Goal: Information Seeking & Learning: Learn about a topic

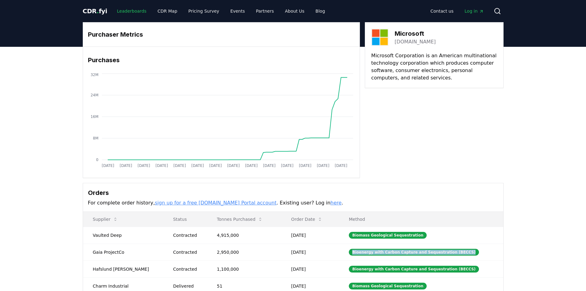
drag, startPoint x: 0, startPoint y: 0, endPoint x: 133, endPoint y: 10, distance: 133.3
click at [133, 10] on link "Leaderboards" at bounding box center [131, 11] width 39 height 11
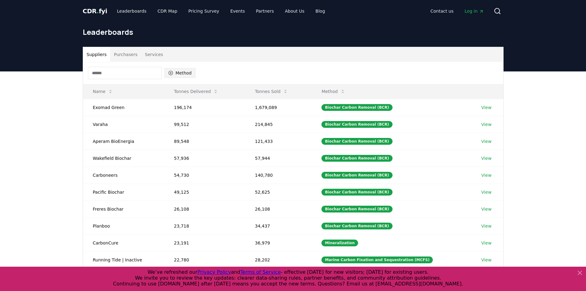
click at [178, 73] on button "Method" at bounding box center [180, 73] width 32 height 10
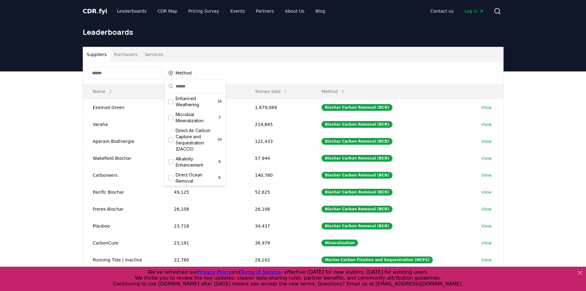
scroll to position [123, 0]
click at [194, 139] on span "Direct Air Carbon Capture and Sequestration (DACCS)" at bounding box center [197, 132] width 42 height 25
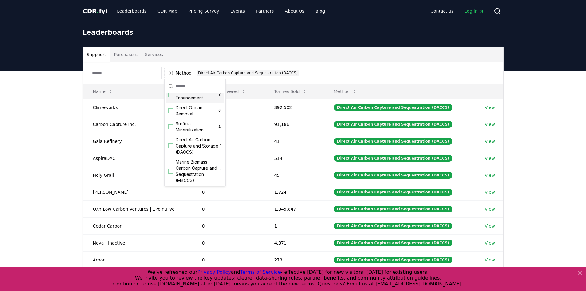
scroll to position [185, 0]
click at [196, 153] on span "Direct Air Carbon Capture and Storage (DACCS)" at bounding box center [198, 143] width 44 height 18
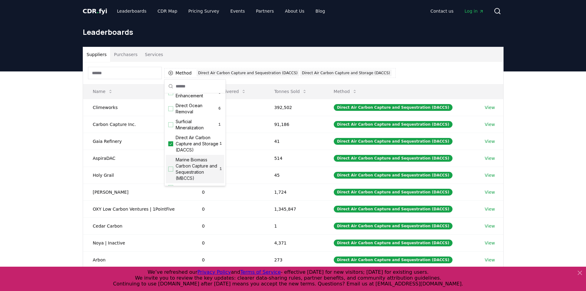
click at [316, 53] on div "Suppliers Purchasers Services" at bounding box center [293, 54] width 420 height 15
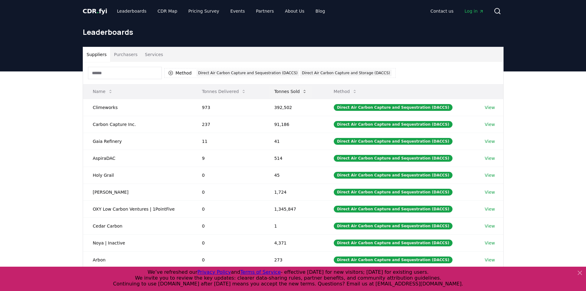
click at [290, 92] on button "Tonnes Sold" at bounding box center [290, 91] width 43 height 12
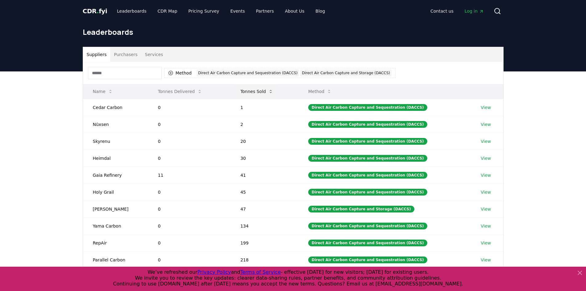
click at [260, 92] on button "Tonnes Sold" at bounding box center [256, 91] width 43 height 12
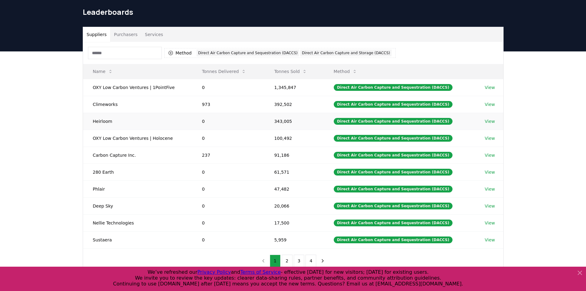
scroll to position [31, 0]
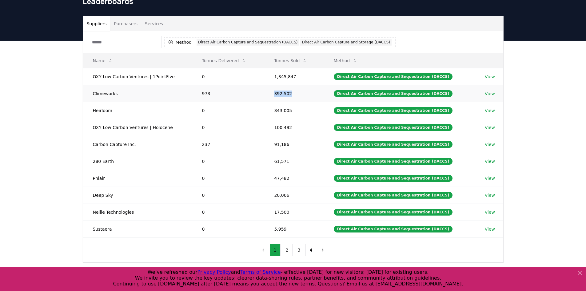
drag, startPoint x: 301, startPoint y: 93, endPoint x: 274, endPoint y: 94, distance: 27.7
click at [274, 94] on td "392,502" at bounding box center [293, 93] width 59 height 17
drag, startPoint x: 293, startPoint y: 145, endPoint x: 277, endPoint y: 146, distance: 16.3
click at [277, 146] on td "91,186" at bounding box center [293, 144] width 59 height 17
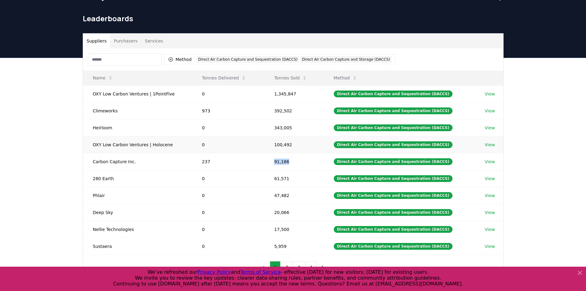
scroll to position [0, 0]
